Goal: Find specific page/section: Find specific page/section

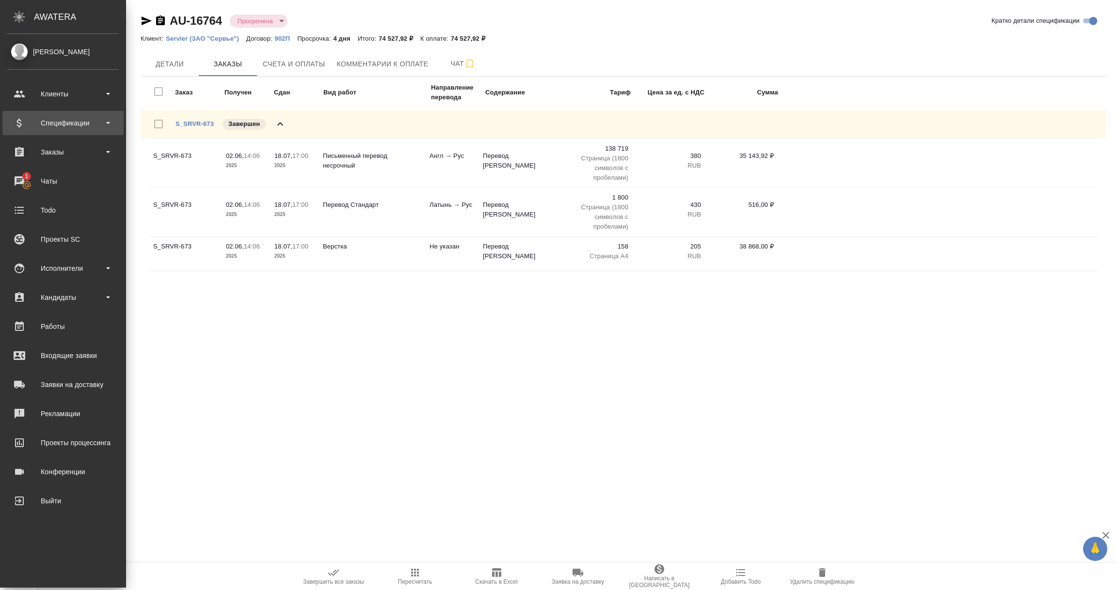
click at [56, 125] on div "Спецификации" at bounding box center [62, 123] width 111 height 15
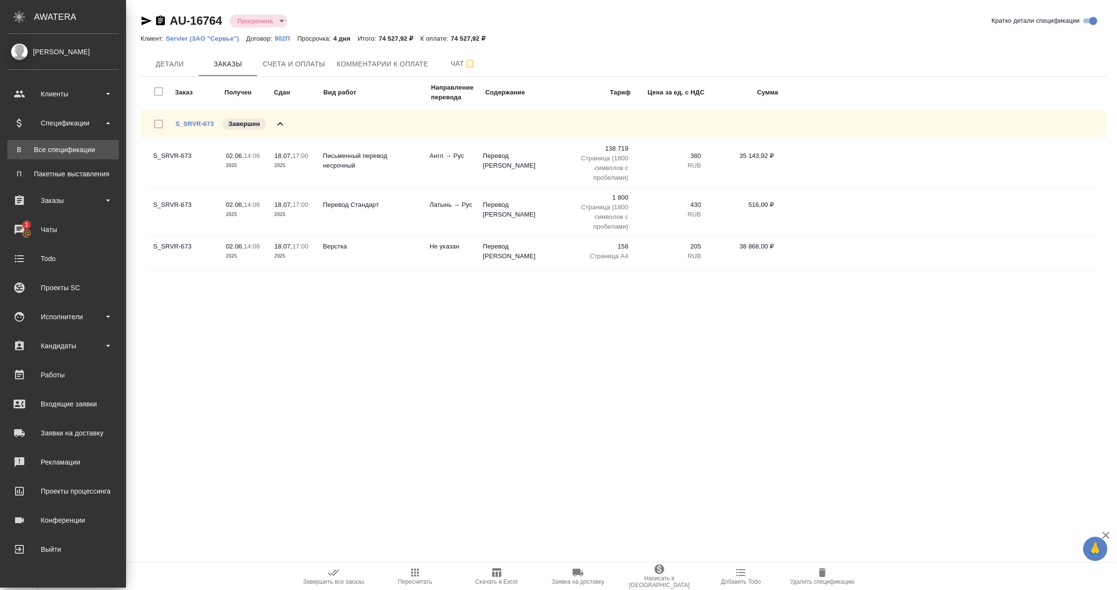
click at [56, 149] on div "Все спецификации" at bounding box center [63, 150] width 102 height 10
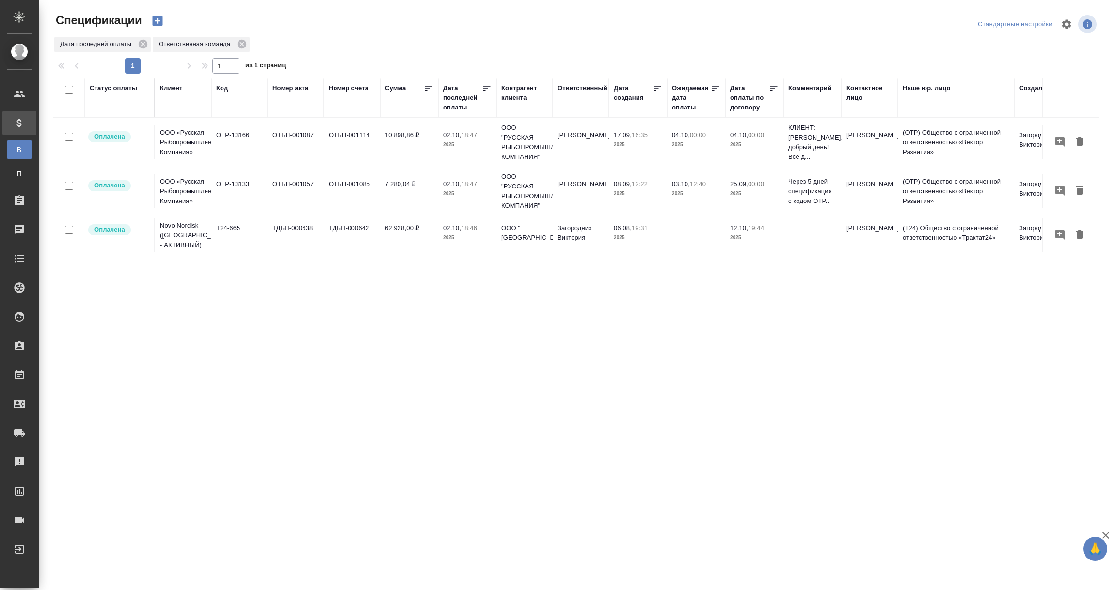
scroll to position [0, 213]
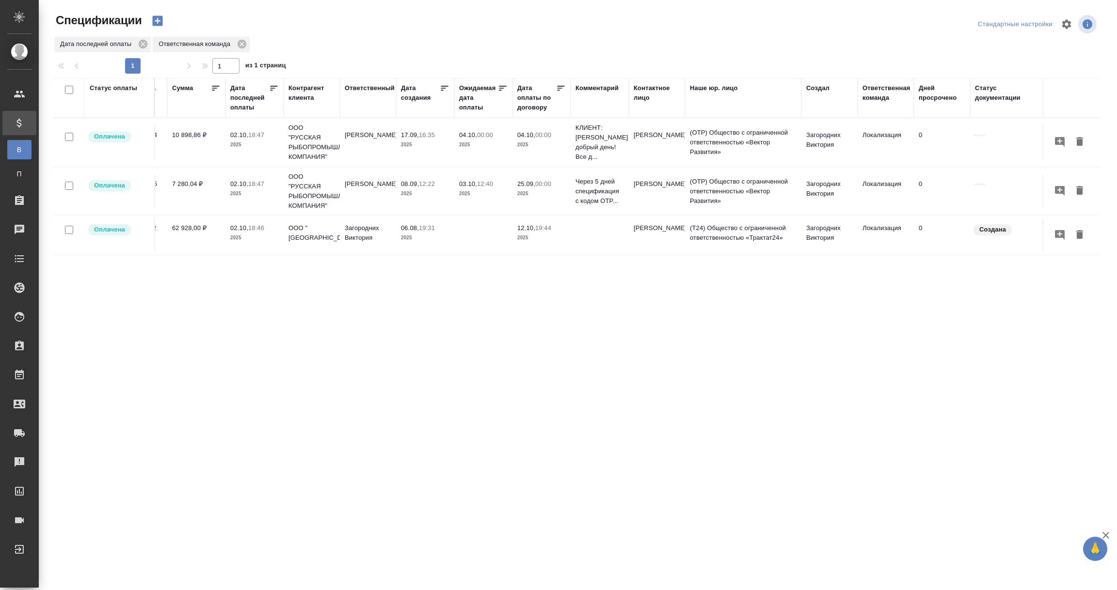
click at [883, 100] on div "Ответственная команда" at bounding box center [886, 92] width 48 height 19
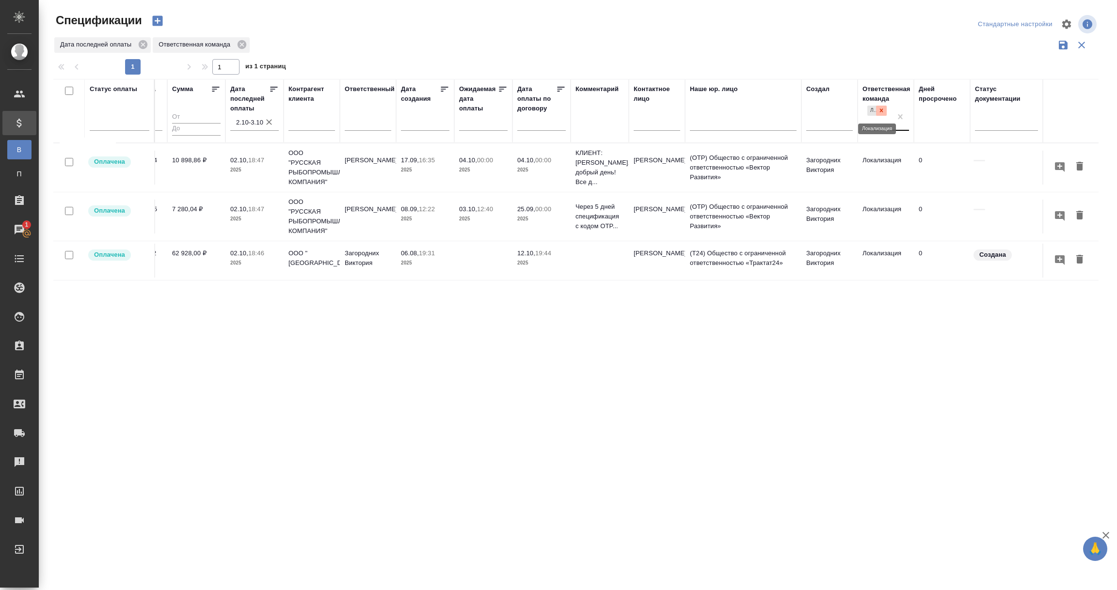
click at [883, 114] on icon at bounding box center [881, 110] width 7 height 7
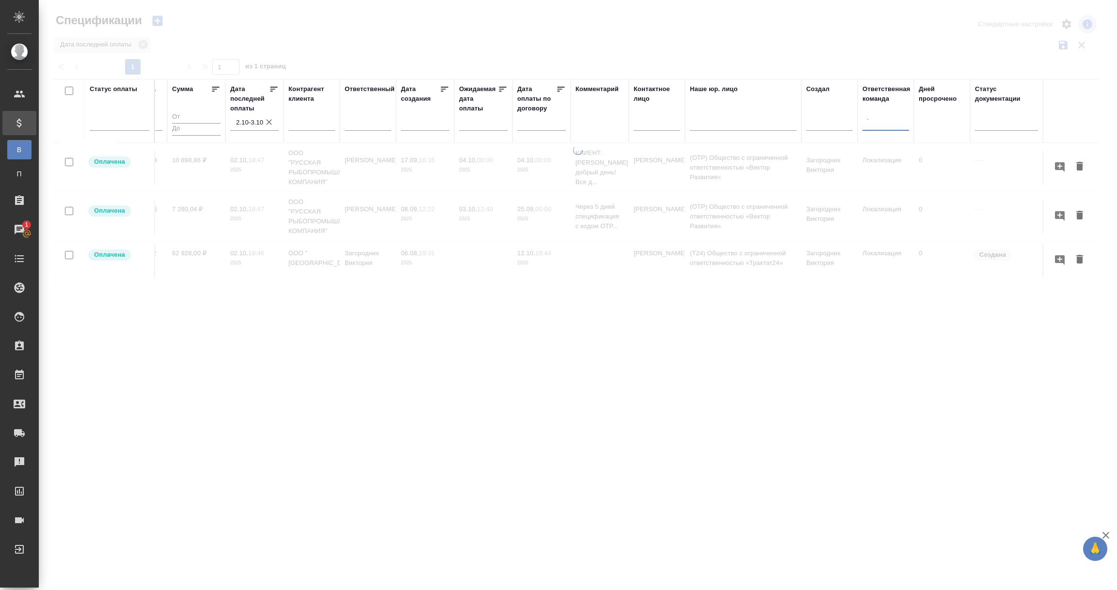
type input "тех"
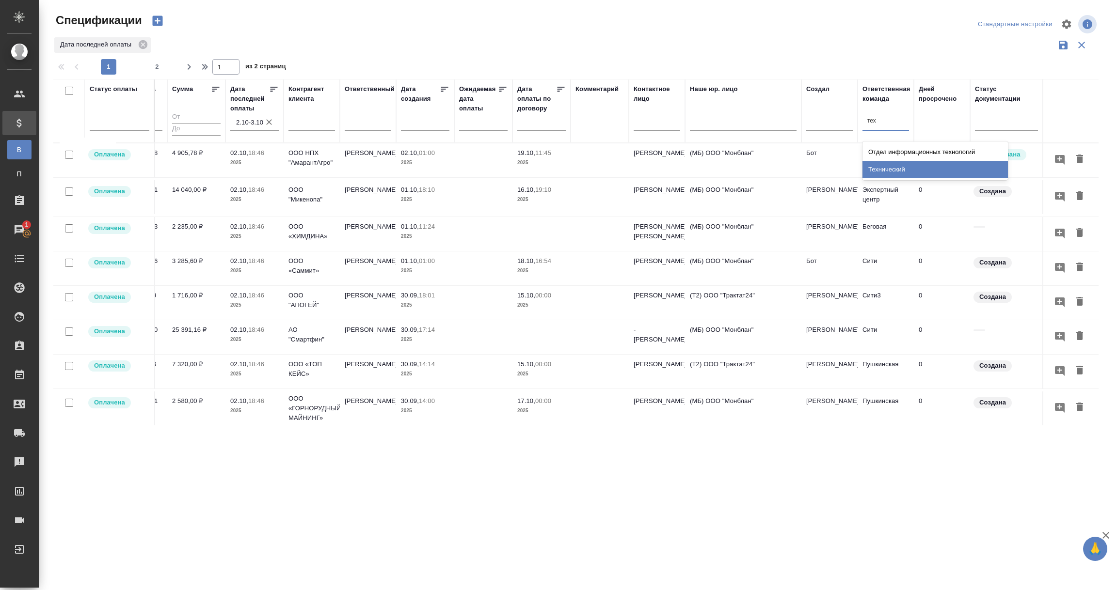
click at [896, 167] on div "Технический" at bounding box center [934, 169] width 145 height 17
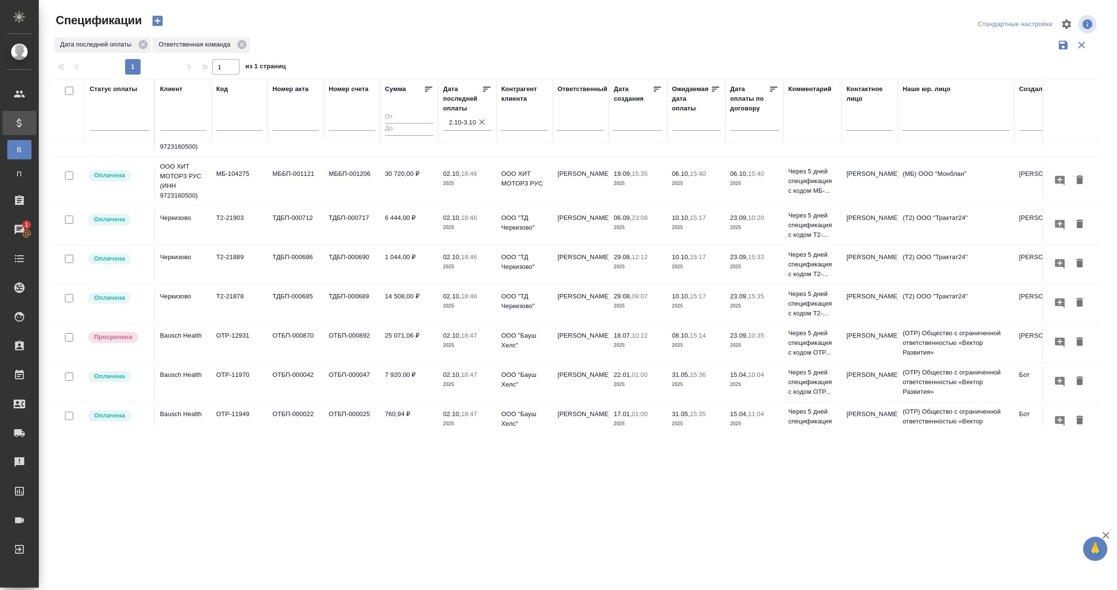
scroll to position [134, 0]
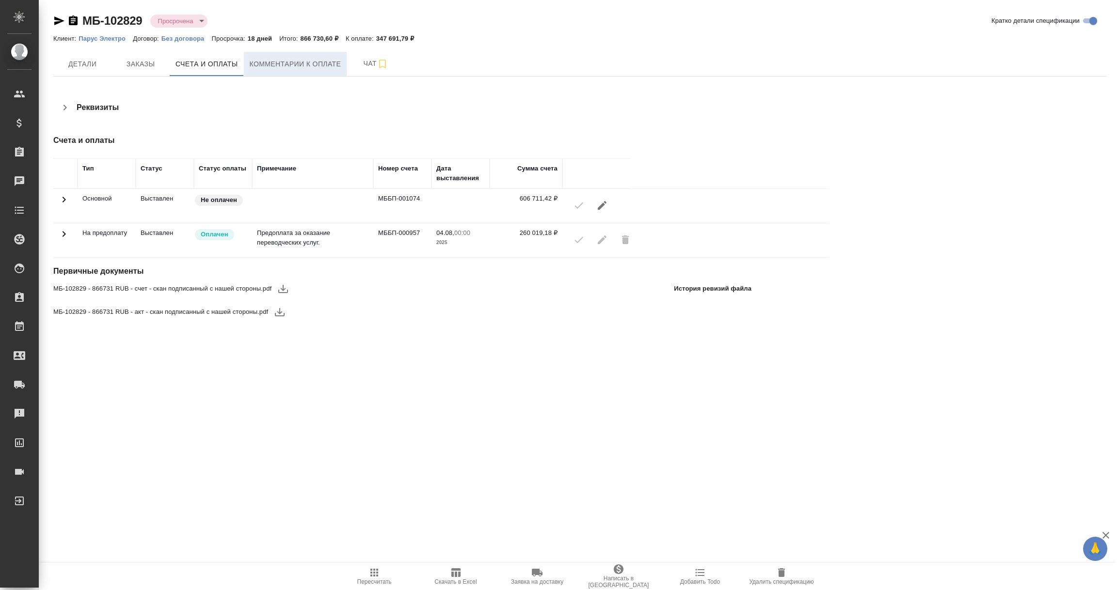
click at [293, 68] on span "Комментарии к оплате" at bounding box center [296, 64] width 92 height 12
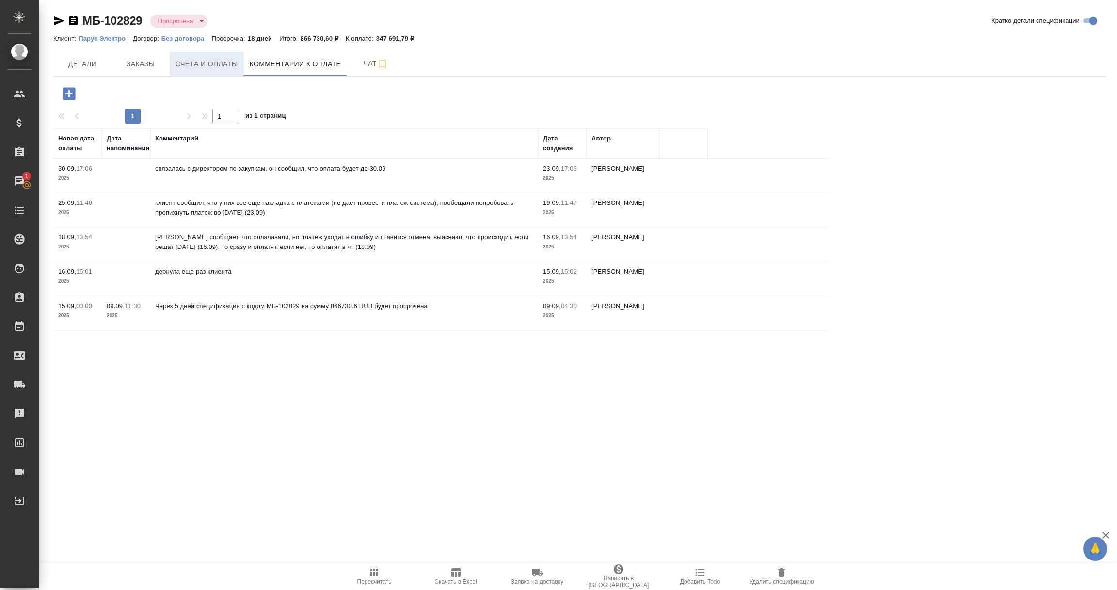
click at [206, 64] on span "Счета и оплаты" at bounding box center [206, 64] width 63 height 12
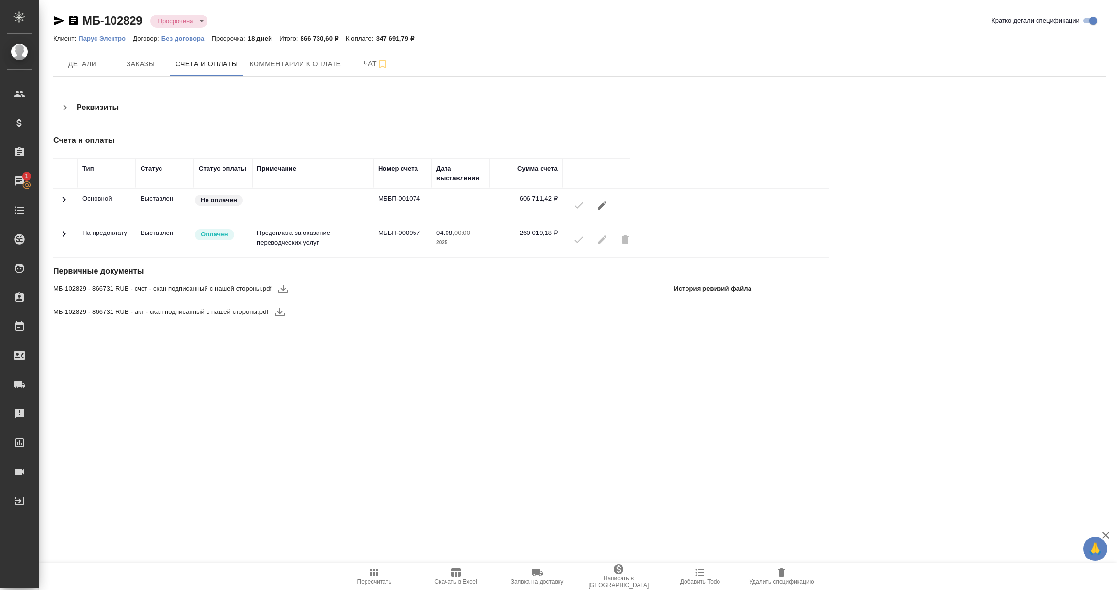
click at [65, 235] on icon at bounding box center [64, 234] width 3 height 6
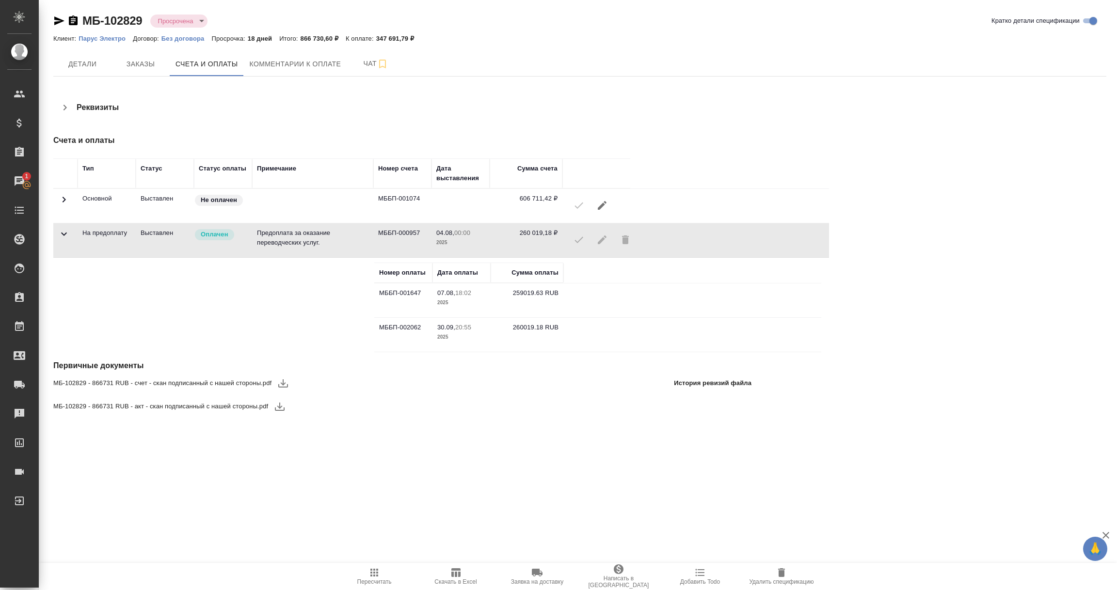
click at [60, 203] on icon at bounding box center [64, 200] width 12 height 12
